Goal: Find specific page/section: Find specific page/section

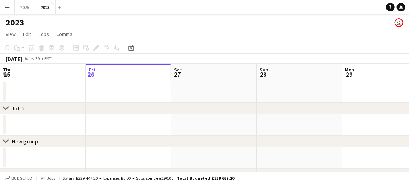
click at [11, 8] on button "Menu" at bounding box center [7, 7] width 14 height 14
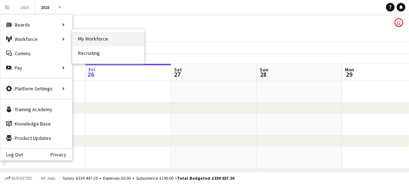
click at [86, 37] on link "My Workforce" at bounding box center [108, 39] width 72 height 14
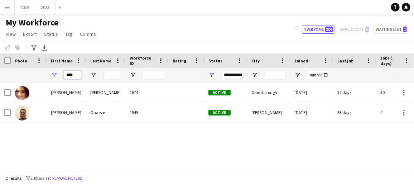
click at [80, 73] on input "****" at bounding box center [73, 74] width 18 height 9
type input "*"
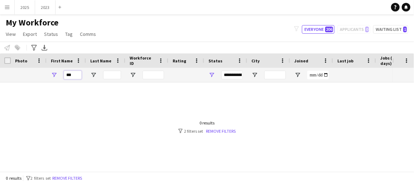
type input "***"
click at [238, 73] on div "**********" at bounding box center [231, 74] width 21 height 9
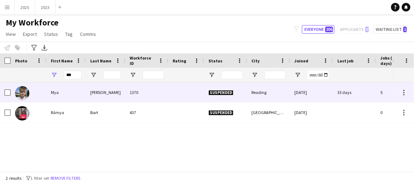
click at [82, 91] on div "Mya" at bounding box center [66, 92] width 39 height 20
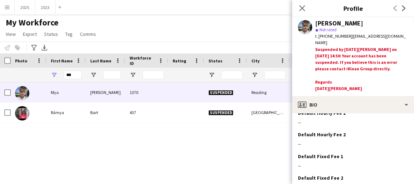
scroll to position [432, 0]
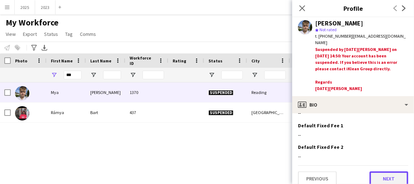
click at [383, 171] on button "Next" at bounding box center [388, 178] width 39 height 14
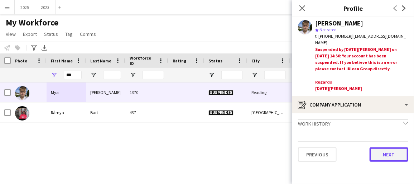
click at [388, 156] on button "Next" at bounding box center [388, 154] width 39 height 14
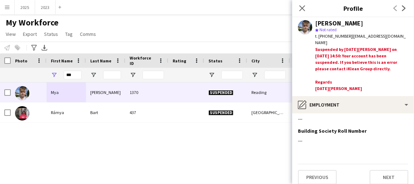
scroll to position [17, 0]
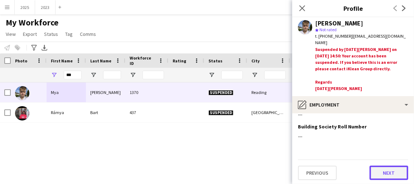
click at [383, 165] on button "Next" at bounding box center [388, 172] width 39 height 14
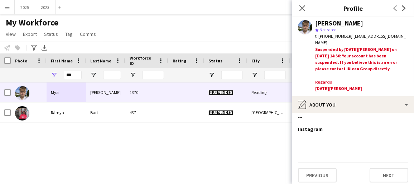
scroll to position [136, 0]
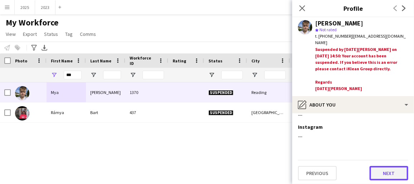
click at [389, 171] on button "Next" at bounding box center [388, 173] width 39 height 14
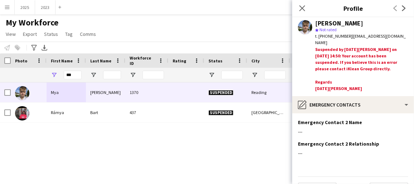
scroll to position [103, 0]
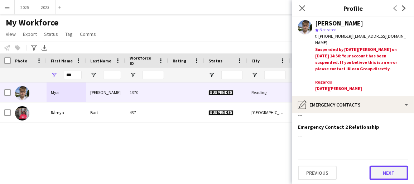
click at [386, 172] on button "Next" at bounding box center [388, 172] width 39 height 14
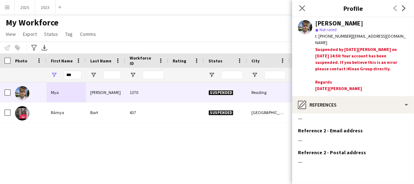
scroll to position [147, 0]
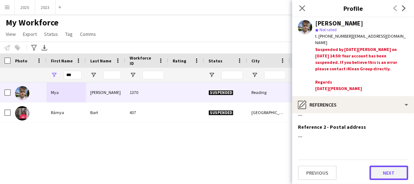
click at [390, 169] on button "Next" at bounding box center [388, 172] width 39 height 14
